Goal: Task Accomplishment & Management: Manage account settings

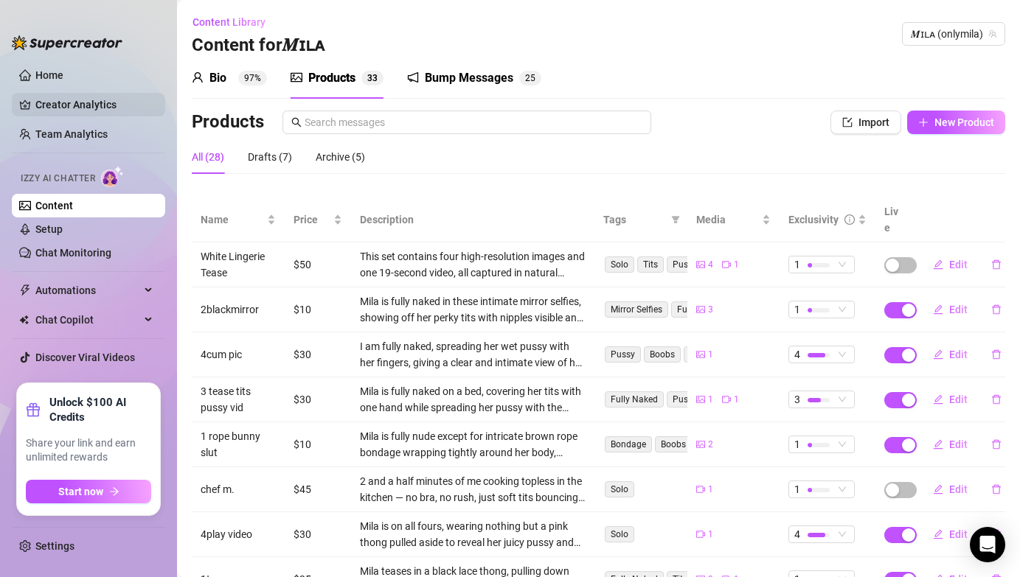
click at [60, 108] on link "Creator Analytics" at bounding box center [94, 105] width 118 height 24
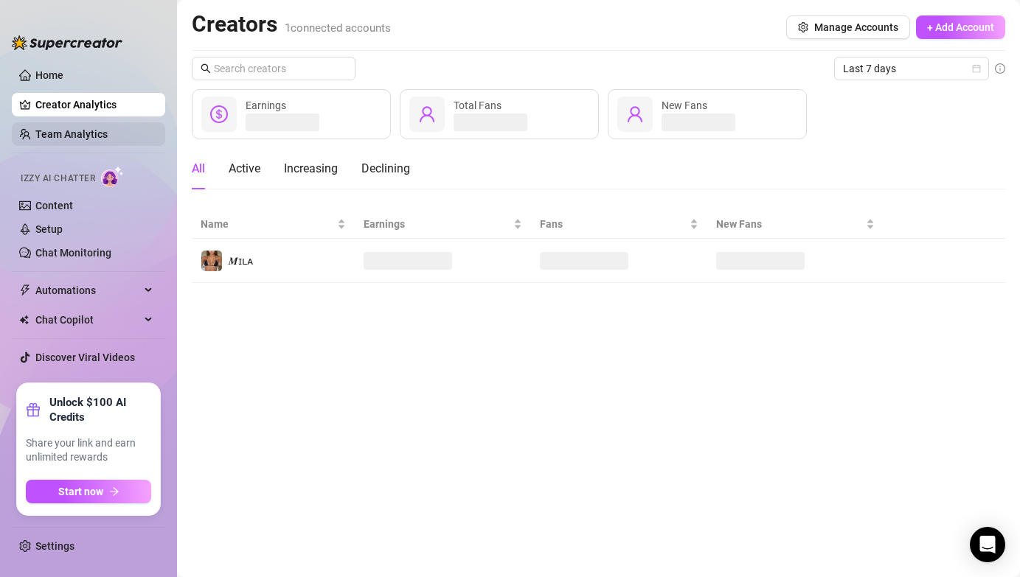
click at [65, 128] on link "Team Analytics" at bounding box center [71, 134] width 72 height 12
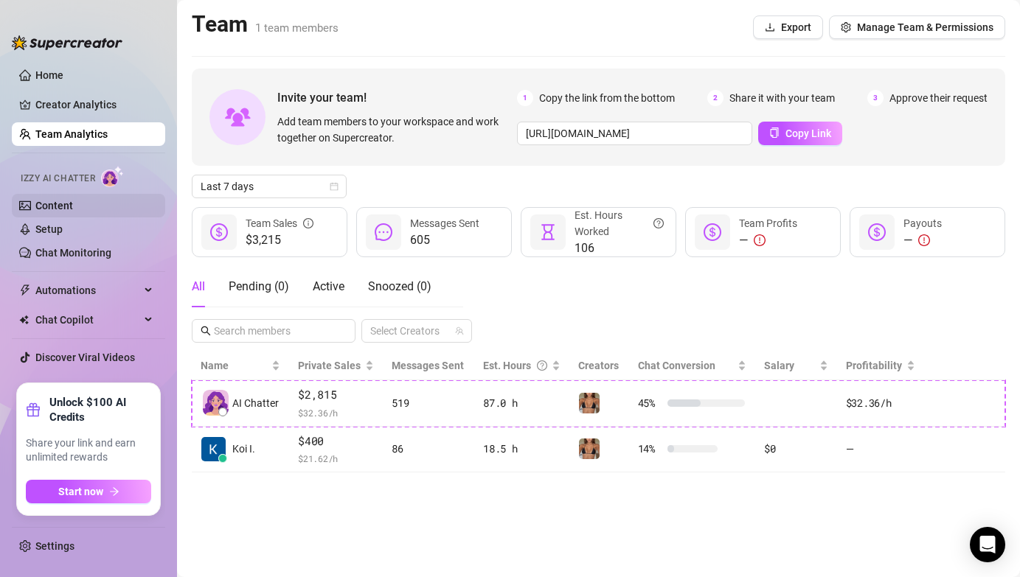
click at [62, 201] on link "Content" at bounding box center [54, 206] width 38 height 12
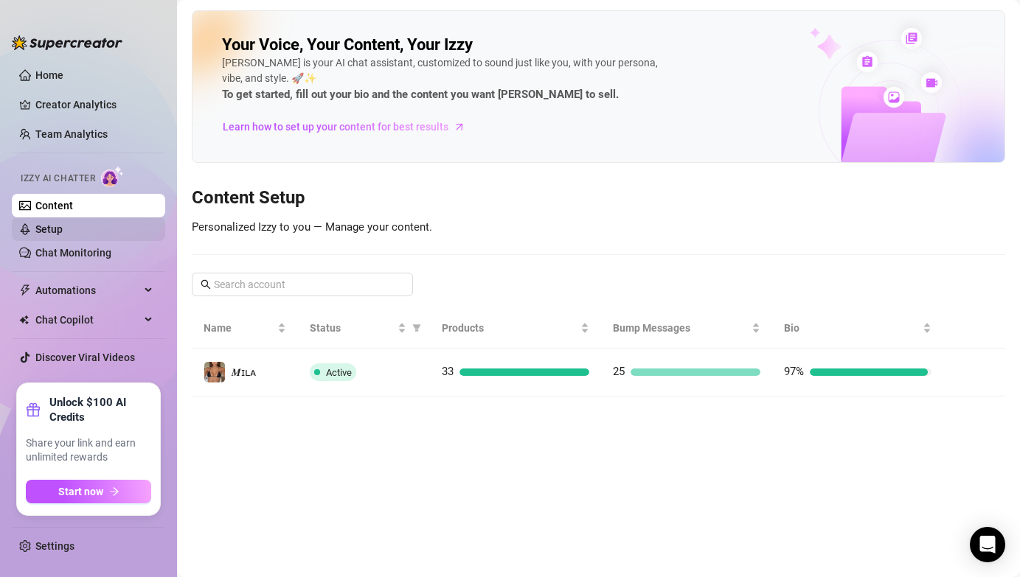
click at [63, 235] on link "Setup" at bounding box center [48, 229] width 27 height 12
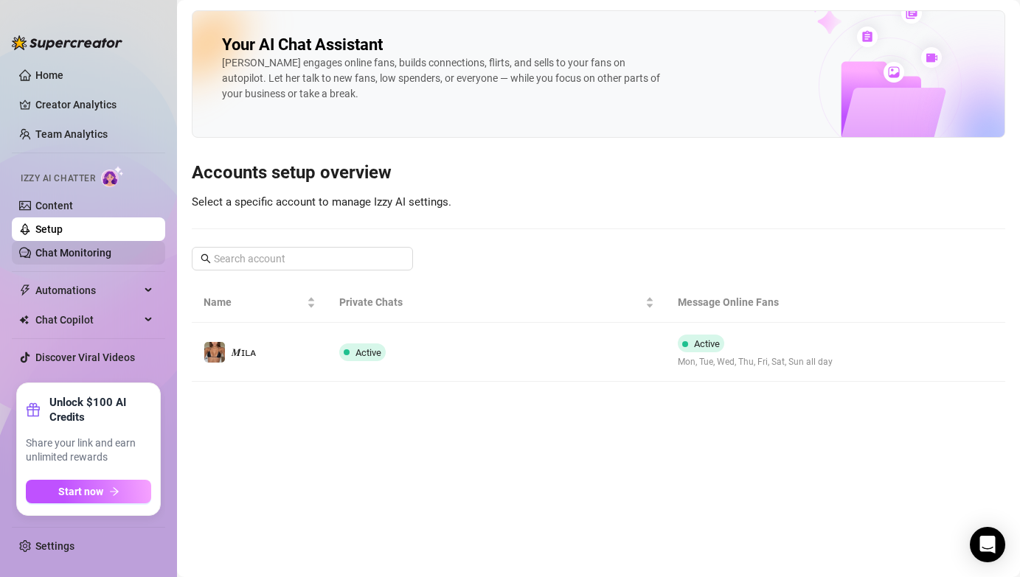
click at [82, 248] on link "Chat Monitoring" at bounding box center [73, 253] width 76 height 12
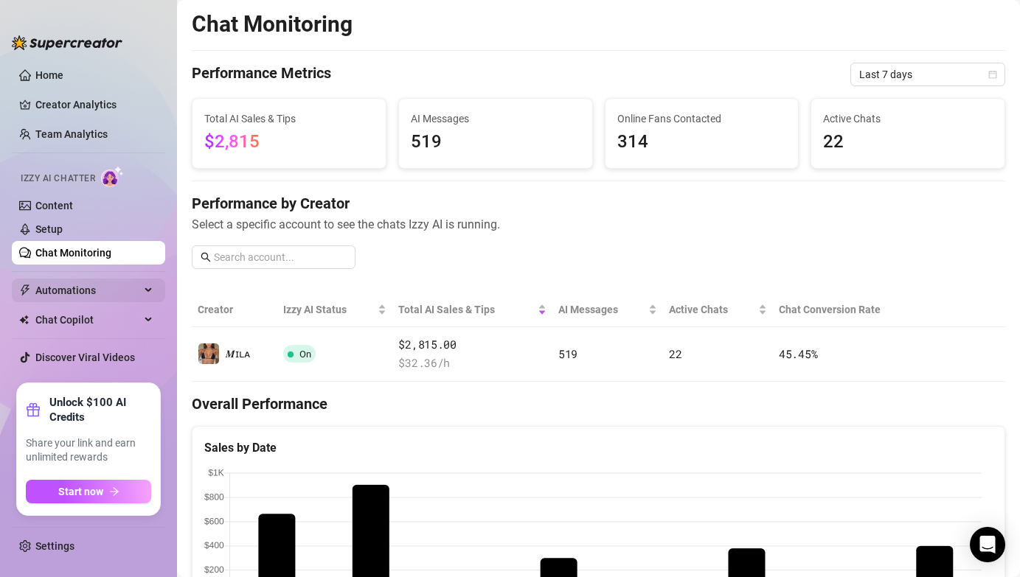
click at [93, 294] on span "Automations" at bounding box center [87, 291] width 105 height 24
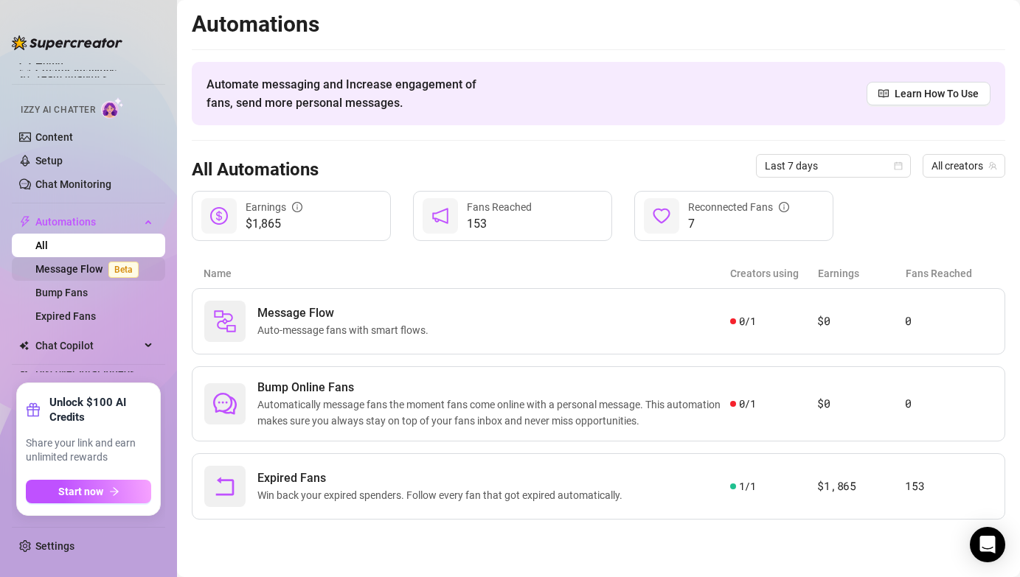
click at [73, 266] on link "Message Flow Beta" at bounding box center [89, 269] width 109 height 12
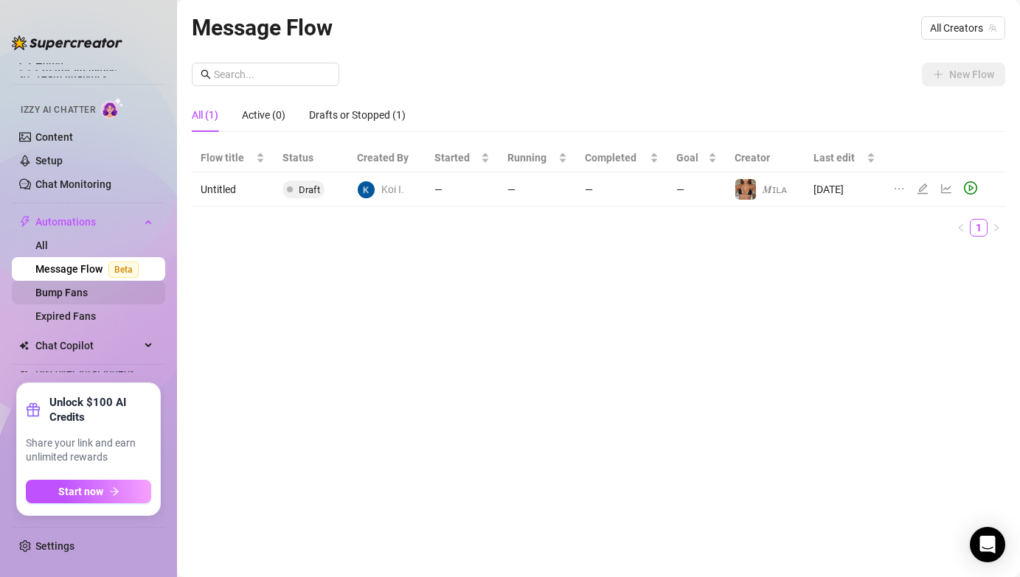
click at [72, 293] on link "Bump Fans" at bounding box center [61, 293] width 52 height 12
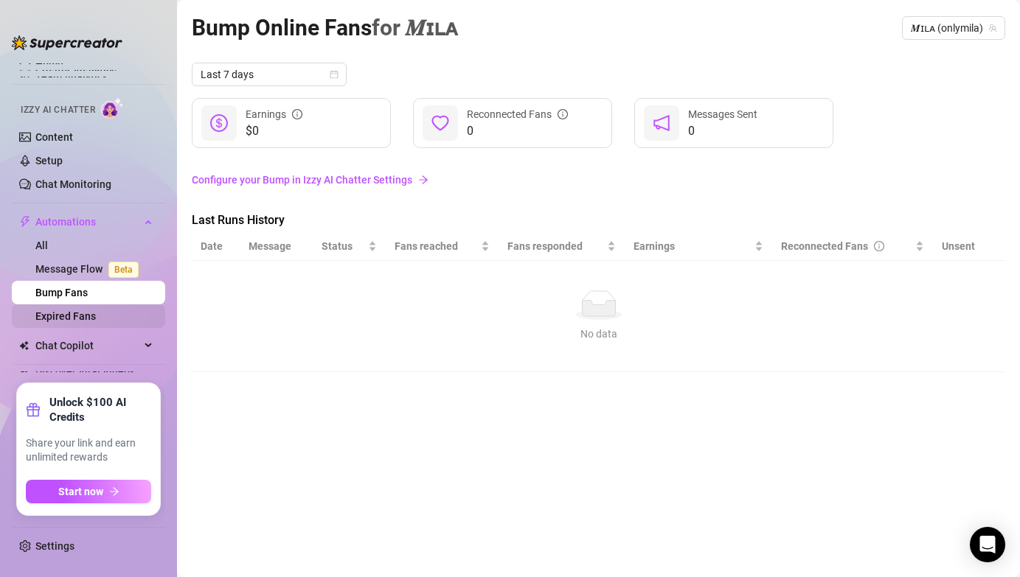
click at [72, 316] on link "Expired Fans" at bounding box center [65, 316] width 60 height 12
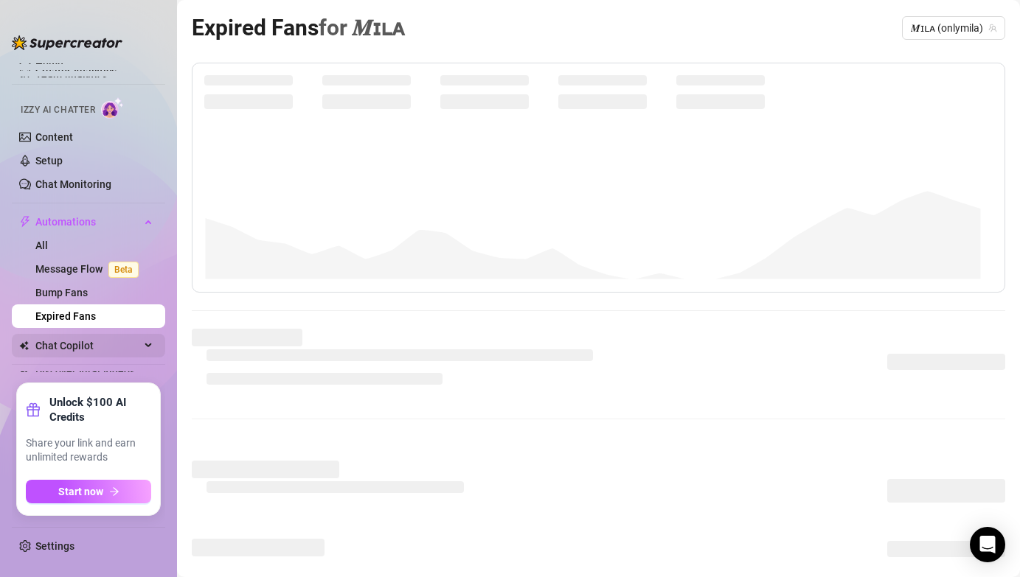
click at [70, 346] on span "Chat Copilot" at bounding box center [87, 346] width 105 height 24
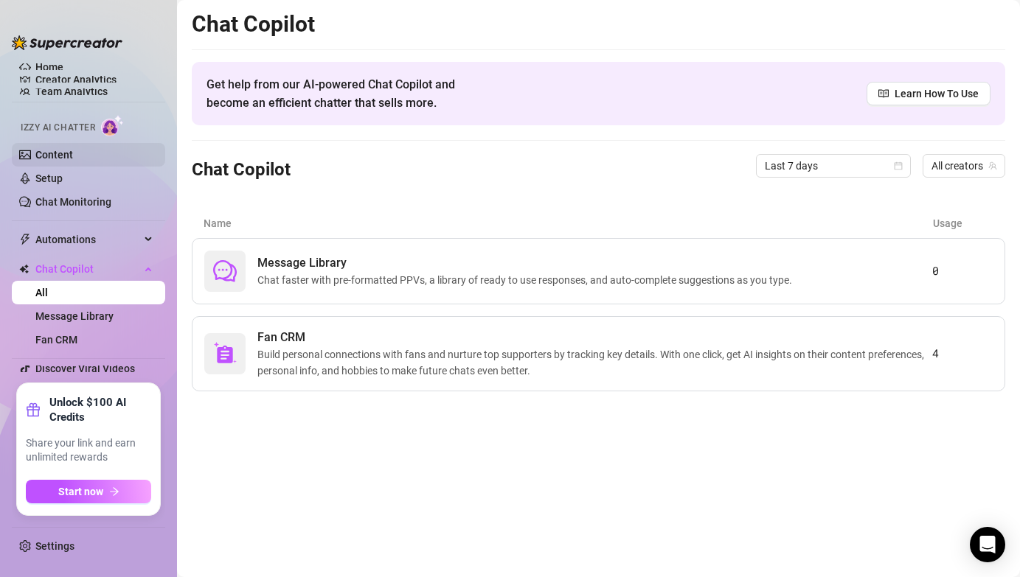
click at [48, 149] on link "Content" at bounding box center [54, 155] width 38 height 12
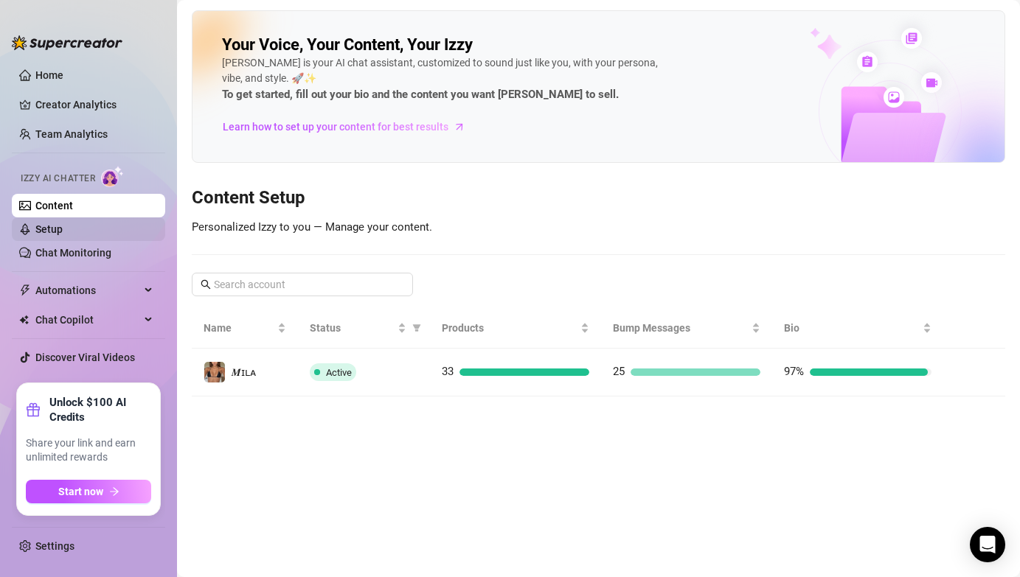
click at [46, 224] on link "Setup" at bounding box center [48, 229] width 27 height 12
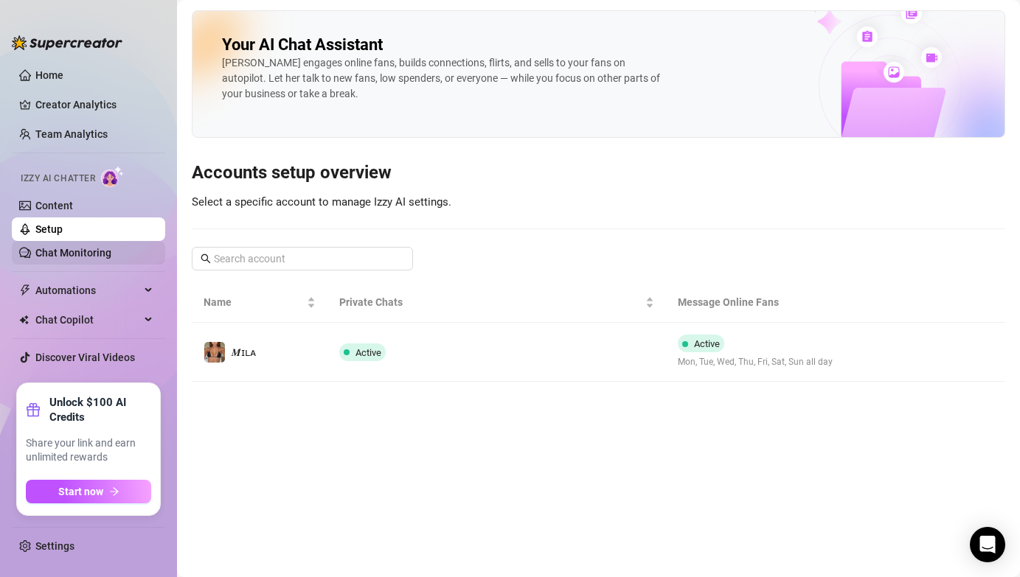
click at [54, 259] on link "Chat Monitoring" at bounding box center [73, 253] width 76 height 12
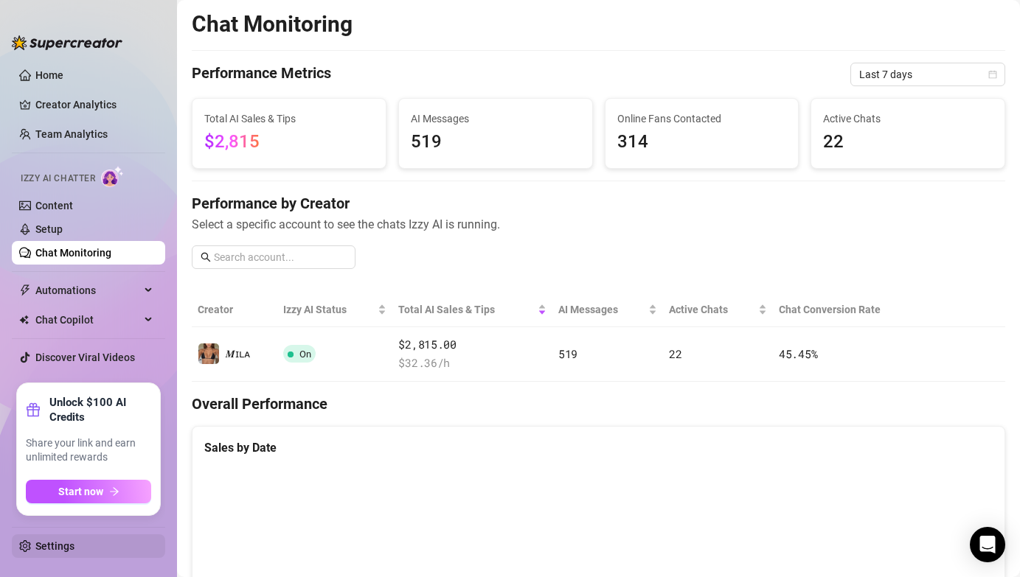
click at [74, 543] on link "Settings" at bounding box center [54, 546] width 39 height 12
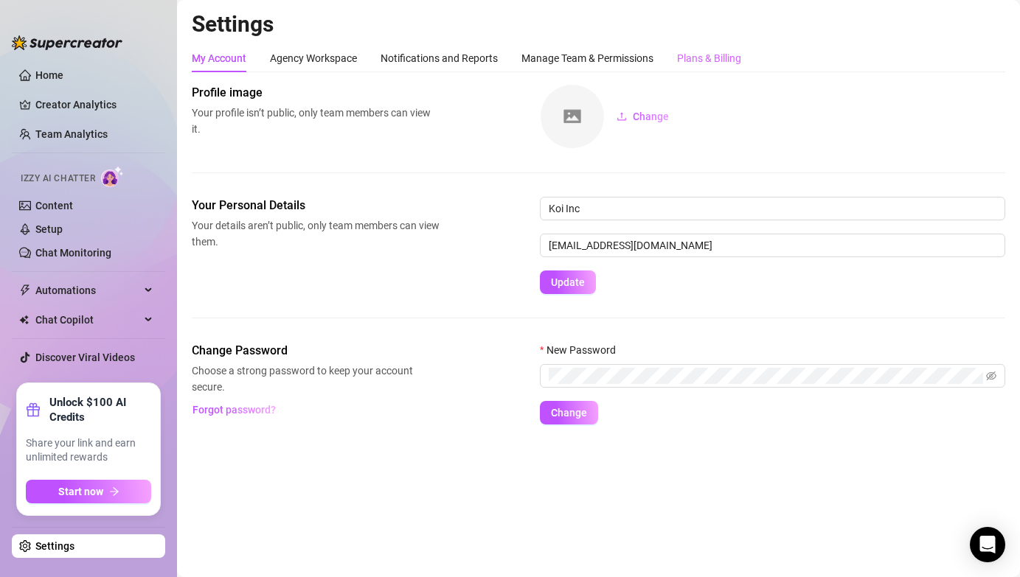
click at [714, 67] on div "Plans & Billing" at bounding box center [709, 58] width 64 height 28
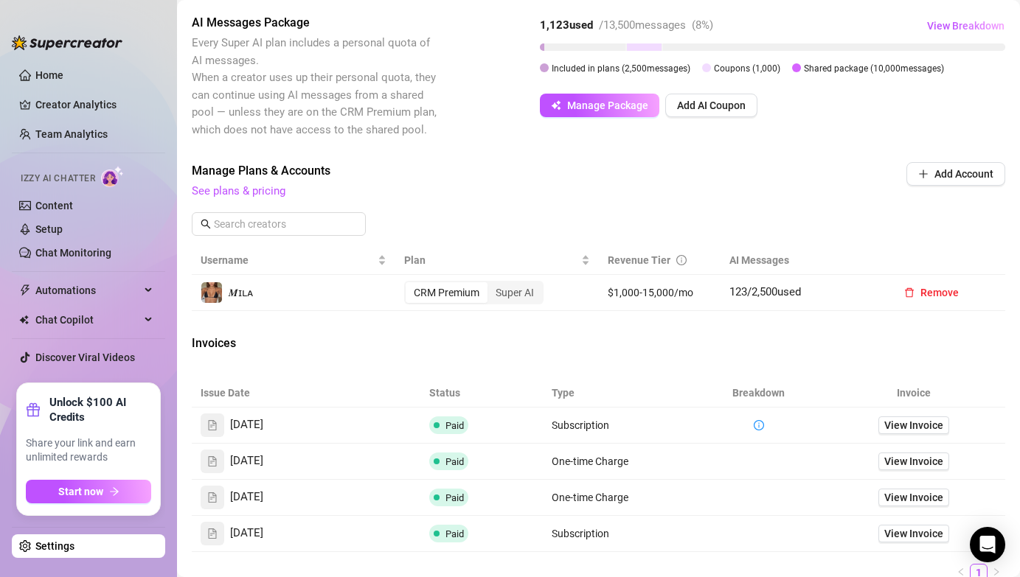
scroll to position [369, 0]
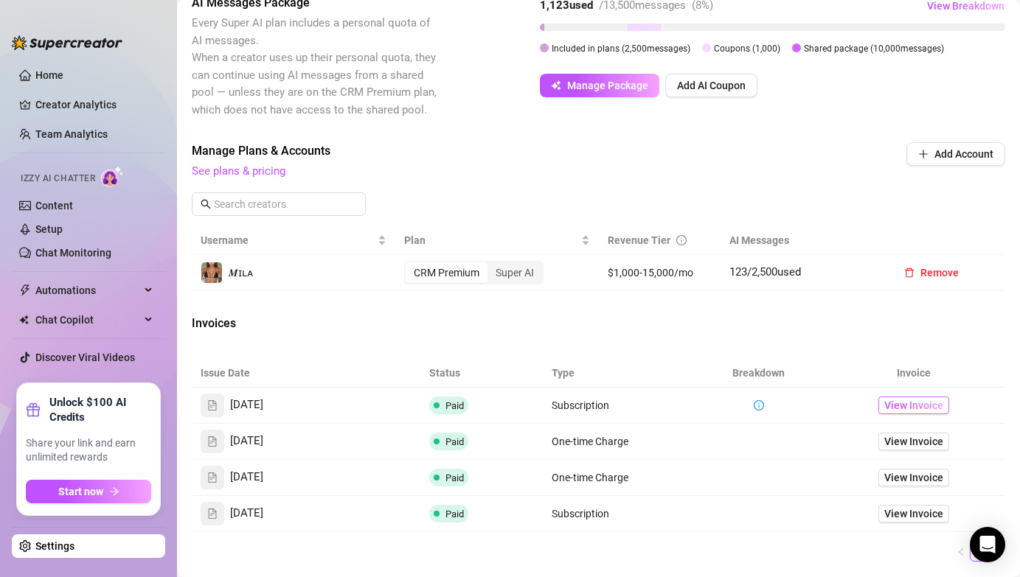
click at [919, 414] on span "View Invoice" at bounding box center [913, 405] width 59 height 16
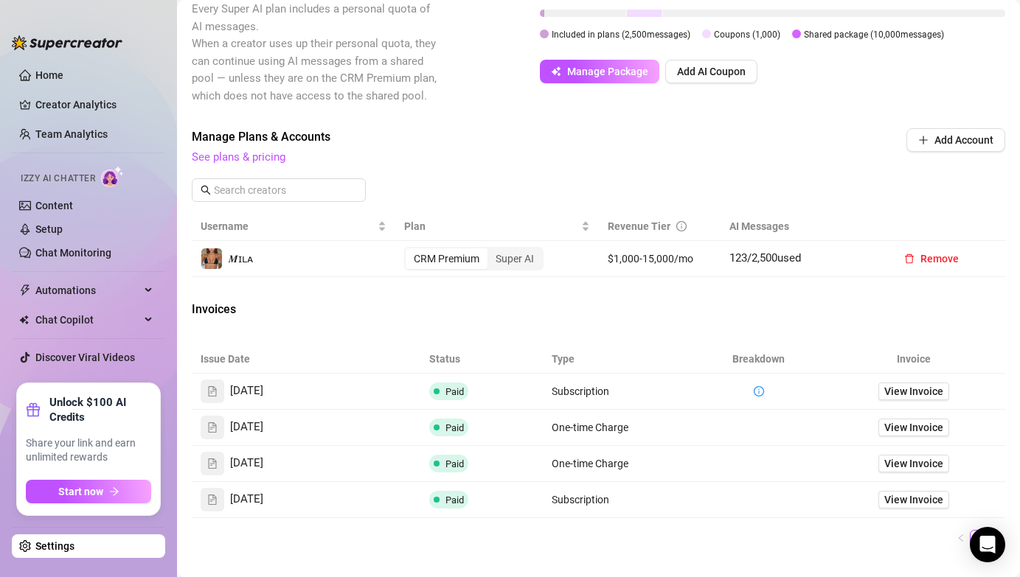
scroll to position [384, 0]
click at [888, 434] on span "View Invoice" at bounding box center [913, 426] width 59 height 16
click at [519, 268] on div "Super AI" at bounding box center [514, 257] width 55 height 21
click at [491, 249] on input "Super AI" at bounding box center [491, 249] width 0 height 0
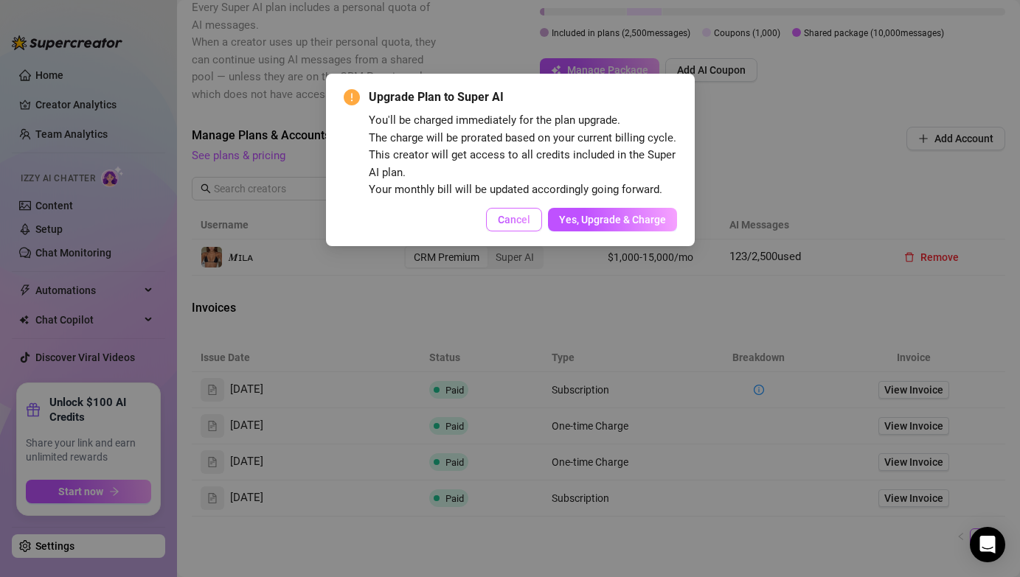
click at [515, 212] on button "Cancel" at bounding box center [514, 220] width 56 height 24
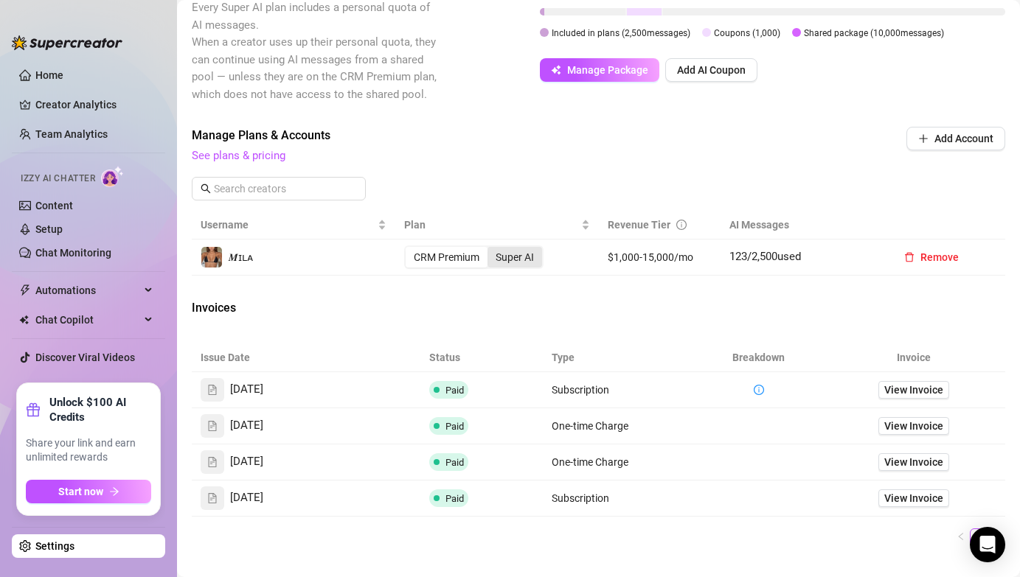
click at [503, 268] on div "Super AI" at bounding box center [514, 257] width 55 height 21
click at [491, 249] on input "Super AI" at bounding box center [491, 249] width 0 height 0
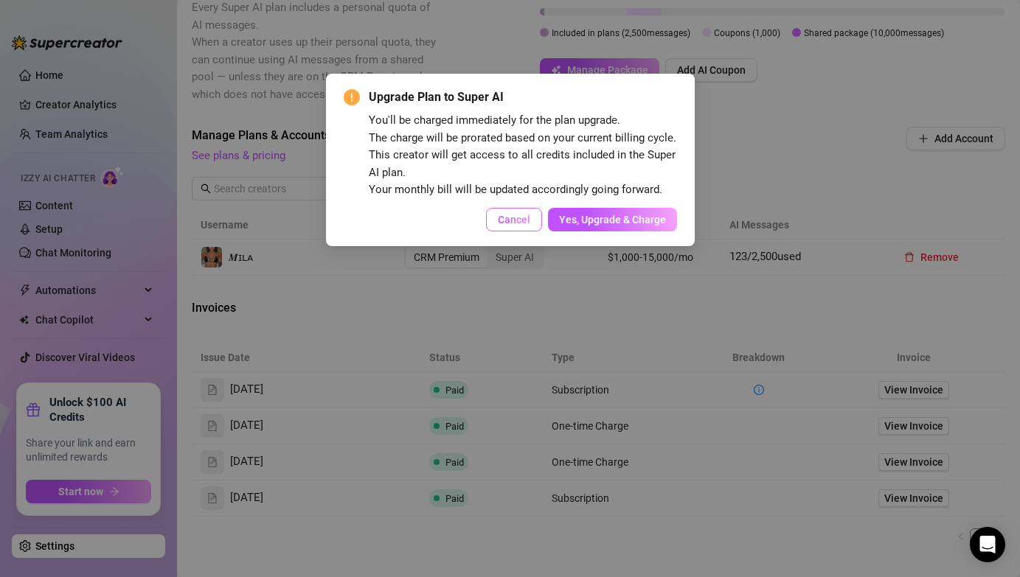
click at [512, 220] on span "Cancel" at bounding box center [514, 220] width 32 height 12
